Goal: Task Accomplishment & Management: Manage account settings

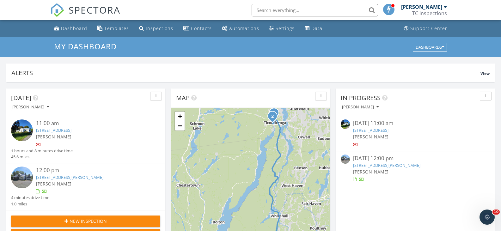
click at [70, 130] on link "105 Mt Hope Ave, Ticonderoga, NY 12883" at bounding box center [53, 130] width 35 height 6
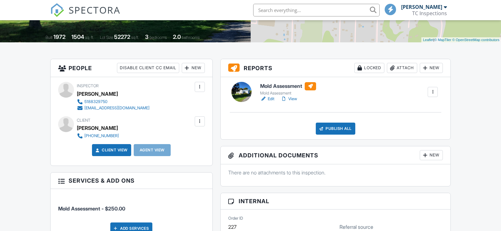
scroll to position [126, 0]
click at [201, 121] on div at bounding box center [200, 121] width 6 height 6
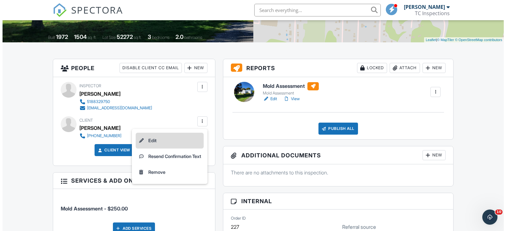
scroll to position [0, 0]
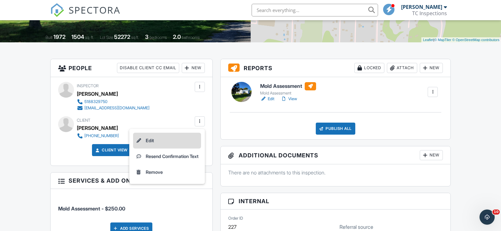
click at [150, 139] on li "Edit" at bounding box center [167, 141] width 68 height 16
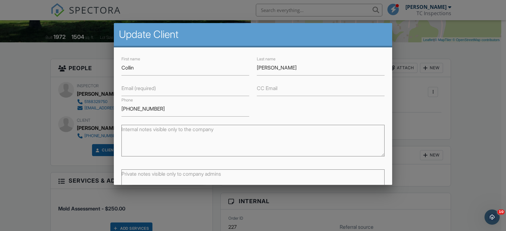
click at [150, 86] on label "Email (required)" at bounding box center [138, 88] width 34 height 7
click at [150, 86] on input "Email (required)" at bounding box center [185, 88] width 128 height 15
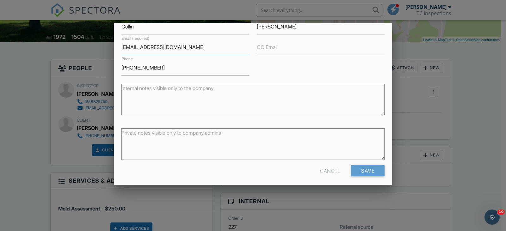
scroll to position [45, 0]
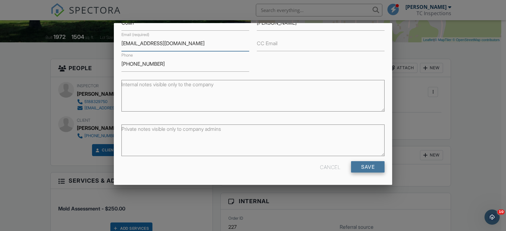
type input "cbresnahan10@outlook.com"
click at [360, 168] on input "Save" at bounding box center [368, 166] width 34 height 11
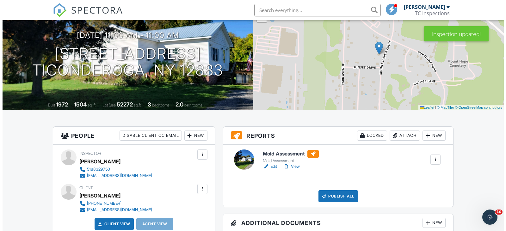
scroll to position [95, 0]
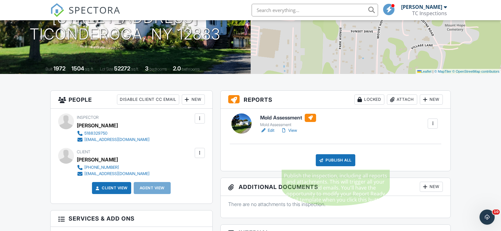
click at [339, 159] on div "Publish All" at bounding box center [336, 160] width 40 height 12
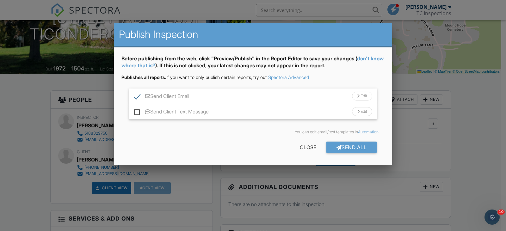
click at [364, 93] on div "Edit" at bounding box center [362, 96] width 20 height 9
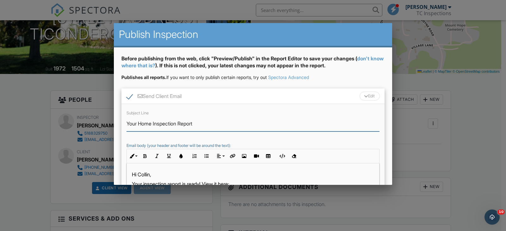
click at [179, 122] on input "Your Home Inspection Report" at bounding box center [252, 123] width 253 height 15
click at [290, 123] on input "Your Report" at bounding box center [252, 123] width 253 height 15
click at [156, 124] on input "Your ReportMold Assessment" at bounding box center [252, 123] width 253 height 15
click at [284, 126] on input "Your Mold Assessment Report" at bounding box center [252, 123] width 253 height 15
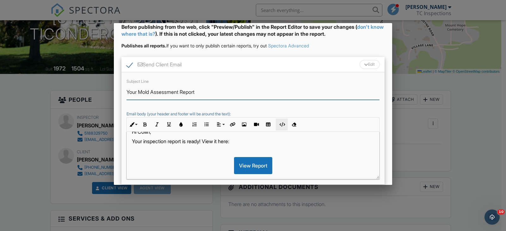
scroll to position [0, 0]
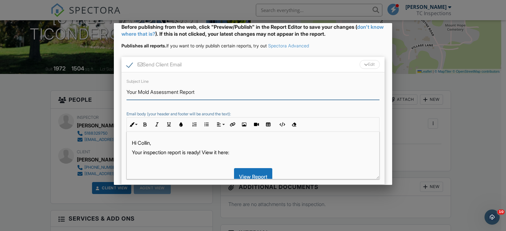
type input "Your Mold Assessment Report"
click at [300, 108] on div "Subject Line Your Mold Assessment Report Email body (your header and footer wil…" at bounding box center [252, 128] width 263 height 112
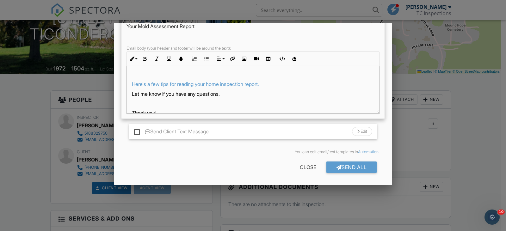
scroll to position [63, 0]
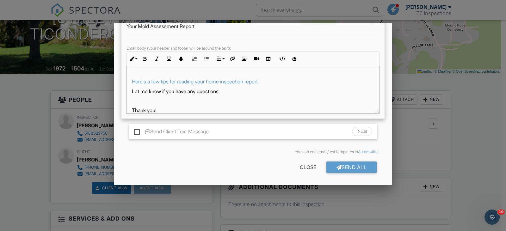
click at [265, 85] on div "Hi Collin, Your inspection report is ready! View it here: View Report Here's a …" at bounding box center [253, 62] width 252 height 119
click at [277, 81] on p "Here's a few tips for reading your home inspection report." at bounding box center [253, 81] width 242 height 7
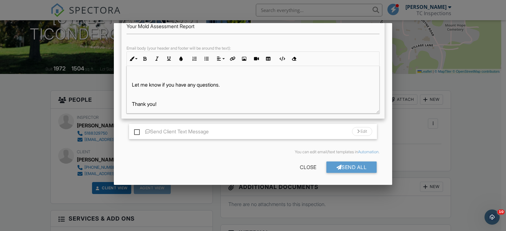
scroll to position [62, 0]
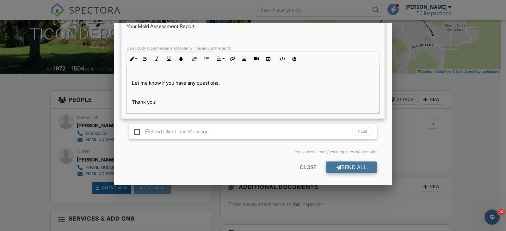
click at [349, 167] on div "Send All" at bounding box center [351, 167] width 51 height 11
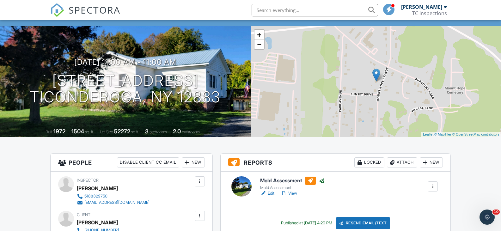
scroll to position [0, 0]
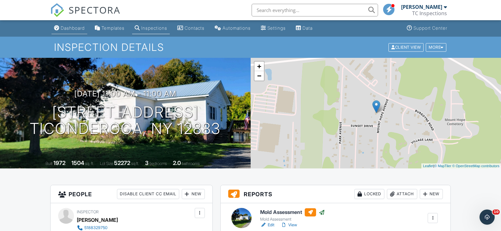
click at [79, 25] on link "Dashboard" at bounding box center [70, 28] width 36 height 12
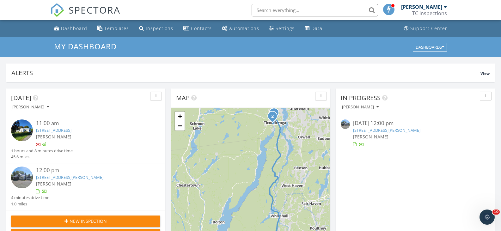
click at [53, 180] on link "2 John St, Ticonderoga, NY 12883" at bounding box center [69, 177] width 67 height 6
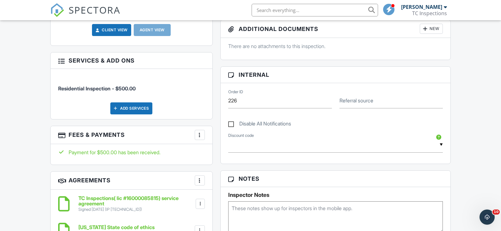
click at [201, 134] on div at bounding box center [200, 135] width 6 height 6
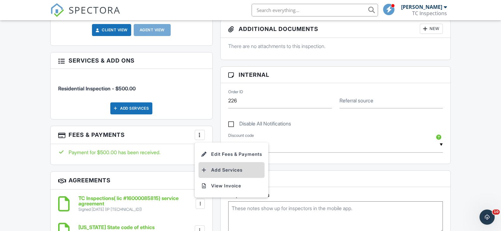
click at [217, 168] on li "Add Services" at bounding box center [232, 170] width 66 height 16
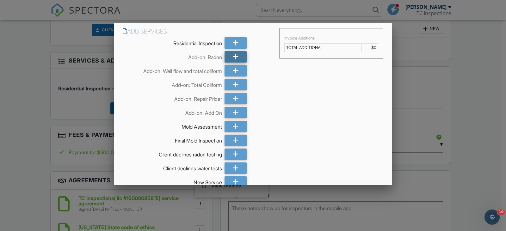
click at [233, 56] on icon at bounding box center [236, 56] width 6 height 11
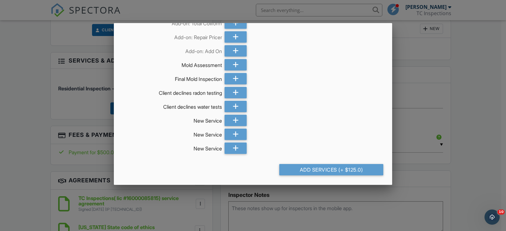
scroll to position [62, 0]
drag, startPoint x: 303, startPoint y: 168, endPoint x: 301, endPoint y: 160, distance: 7.9
click at [303, 167] on div "Add Services (+ $125.0)" at bounding box center [331, 169] width 104 height 11
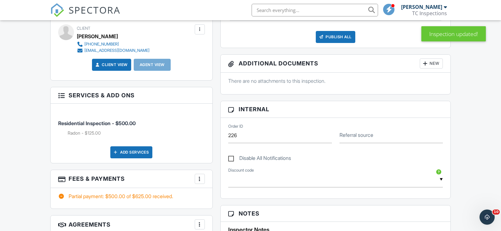
click at [199, 179] on div at bounding box center [200, 179] width 6 height 6
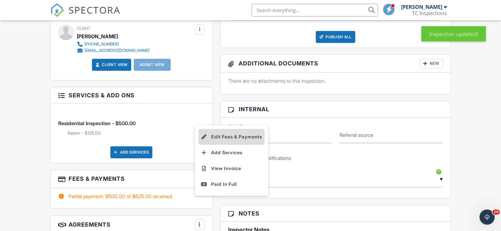
click at [218, 135] on li "Edit Fees & Payments" at bounding box center [232, 137] width 66 height 16
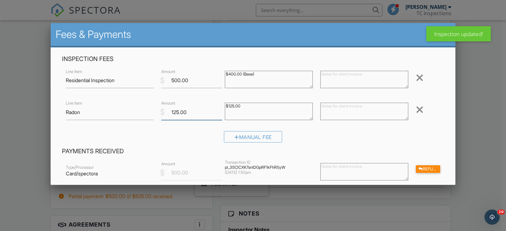
click at [174, 112] on input "125.00" at bounding box center [191, 112] width 61 height 15
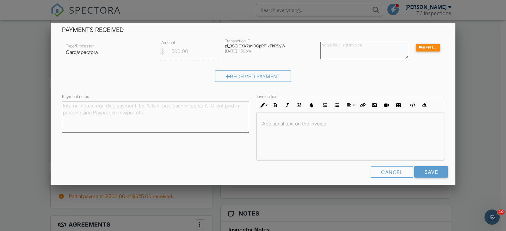
scroll to position [126, 0]
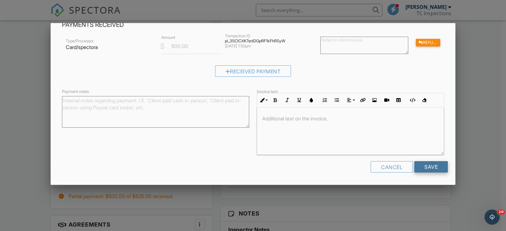
type input "175.00"
click at [422, 166] on input "Save" at bounding box center [431, 166] width 34 height 11
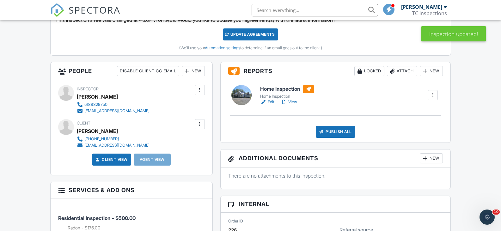
click at [203, 123] on div at bounding box center [200, 124] width 6 height 6
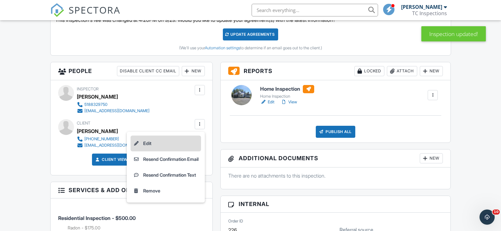
click at [146, 142] on li "Edit" at bounding box center [166, 144] width 70 height 16
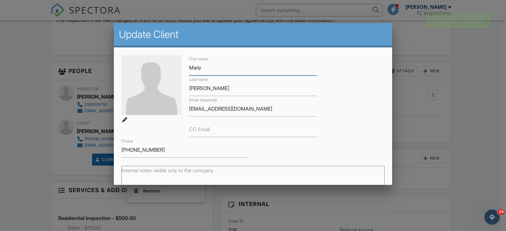
click at [203, 67] on input "Marly" at bounding box center [253, 67] width 128 height 15
click at [202, 66] on input "Marly" at bounding box center [253, 67] width 128 height 15
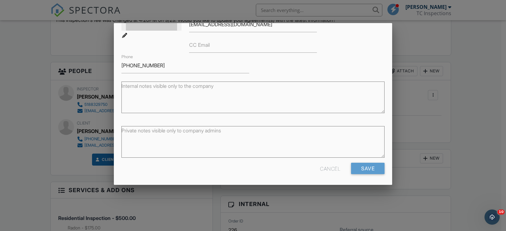
scroll to position [86, 0]
type input "[PERSON_NAME]"
click at [361, 166] on input "Save" at bounding box center [368, 166] width 34 height 11
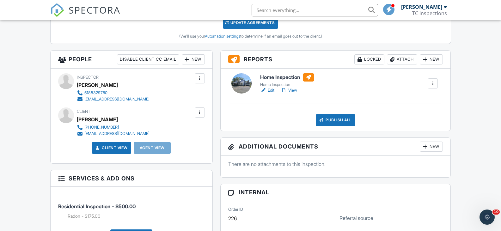
scroll to position [190, 0]
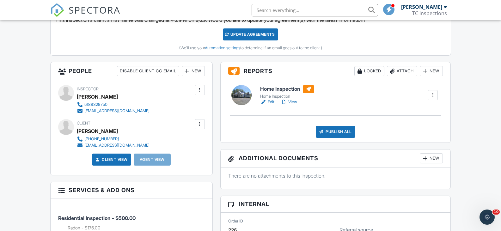
click at [272, 101] on link "Edit" at bounding box center [267, 102] width 14 height 6
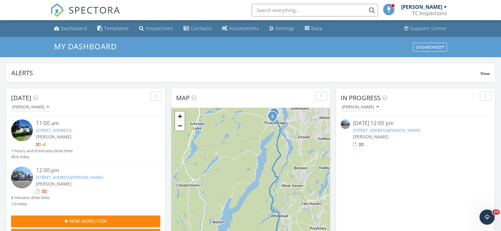
click at [69, 177] on link "2 John St, Ticonderoga, NY 12883" at bounding box center [69, 177] width 67 height 6
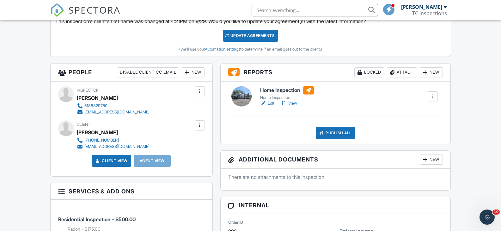
scroll to position [190, 0]
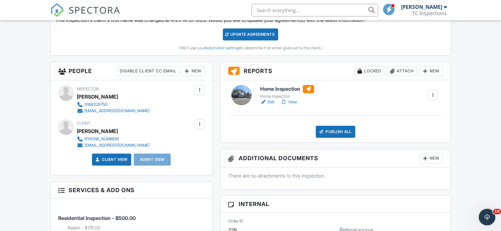
click at [488, 213] on icon "Open Intercom Messenger" at bounding box center [486, 216] width 10 height 10
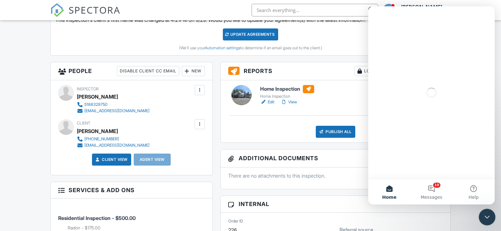
scroll to position [0, 0]
click at [432, 187] on button "10 Messages" at bounding box center [431, 191] width 42 height 25
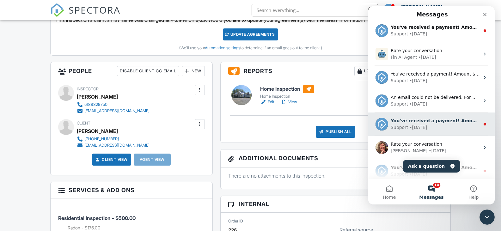
scroll to position [293, 0]
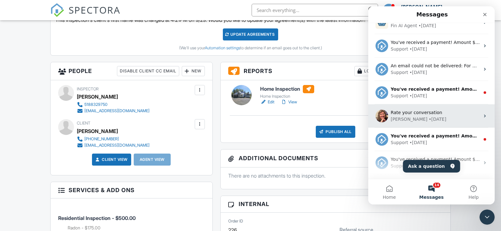
click at [440, 114] on div "Rate your conversation" at bounding box center [435, 112] width 89 height 7
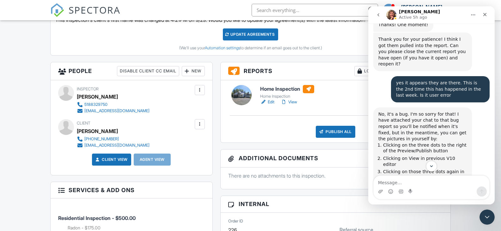
scroll to position [696, 0]
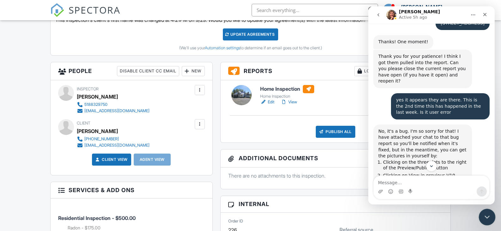
click at [489, 214] on icon "Close Intercom Messenger" at bounding box center [486, 216] width 8 height 8
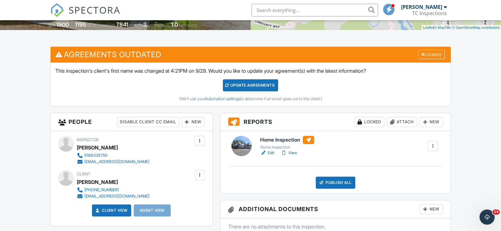
scroll to position [190, 0]
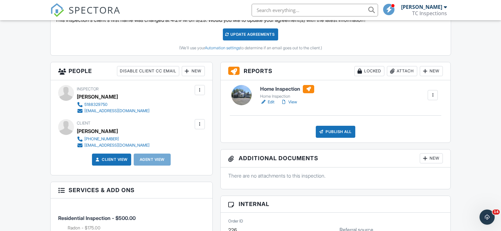
click at [431, 96] on div at bounding box center [433, 95] width 6 height 6
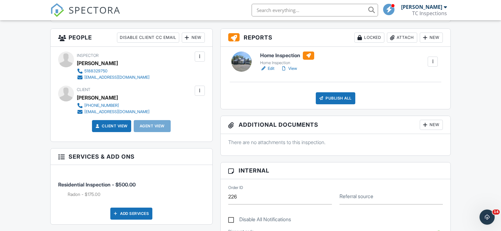
scroll to position [221, 0]
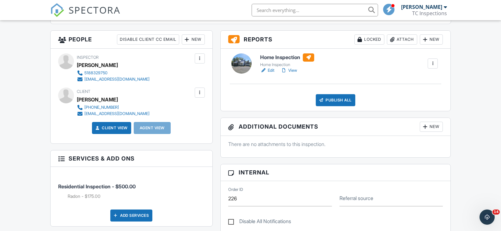
click at [345, 101] on div "Publish All" at bounding box center [336, 100] width 40 height 12
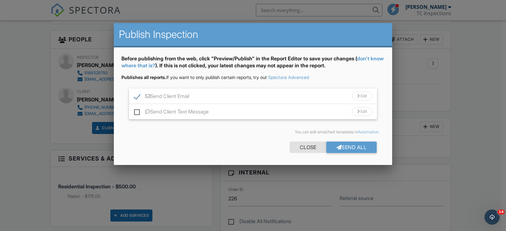
click at [304, 151] on div "Close" at bounding box center [308, 147] width 37 height 11
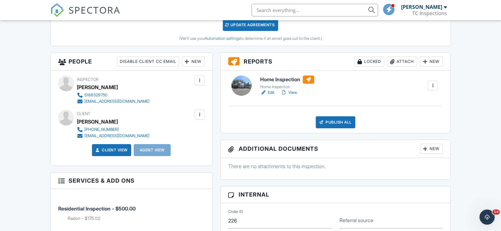
scroll to position [190, 0]
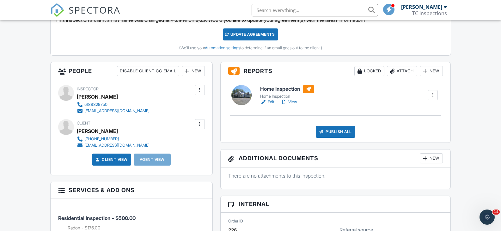
click at [296, 102] on link "View" at bounding box center [289, 102] width 16 height 6
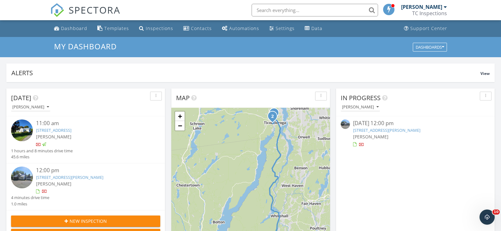
click at [486, 94] on div "button" at bounding box center [486, 96] width 6 height 4
click at [438, 97] on div "In Progress" at bounding box center [411, 97] width 140 height 9
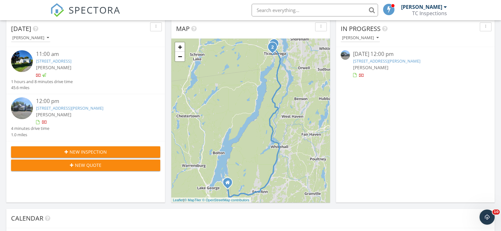
scroll to position [63, 0]
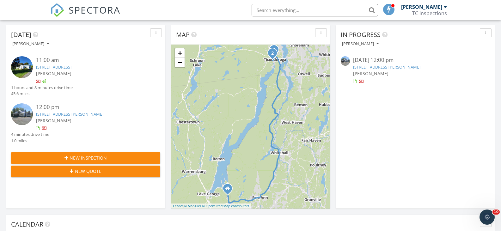
click at [65, 115] on link "[STREET_ADDRESS][PERSON_NAME]" at bounding box center [69, 114] width 67 height 6
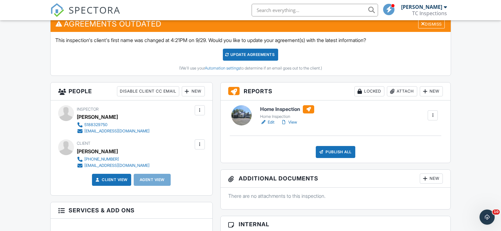
scroll to position [158, 0]
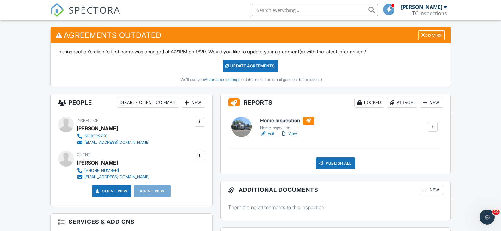
click at [433, 125] on div at bounding box center [433, 127] width 6 height 6
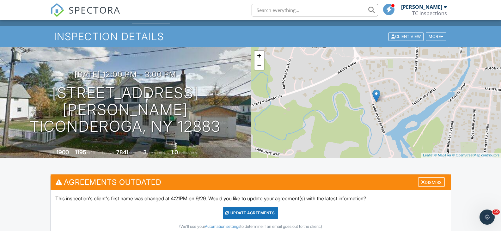
scroll to position [0, 0]
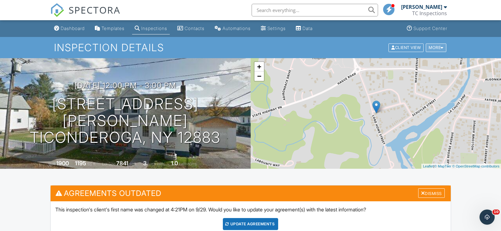
click at [432, 47] on div "More" at bounding box center [436, 47] width 21 height 9
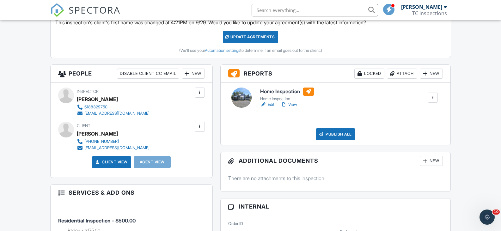
scroll to position [190, 0]
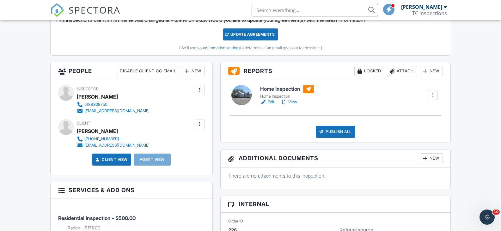
click at [271, 101] on link "Edit" at bounding box center [267, 102] width 14 height 6
